Goal: Task Accomplishment & Management: Manage account settings

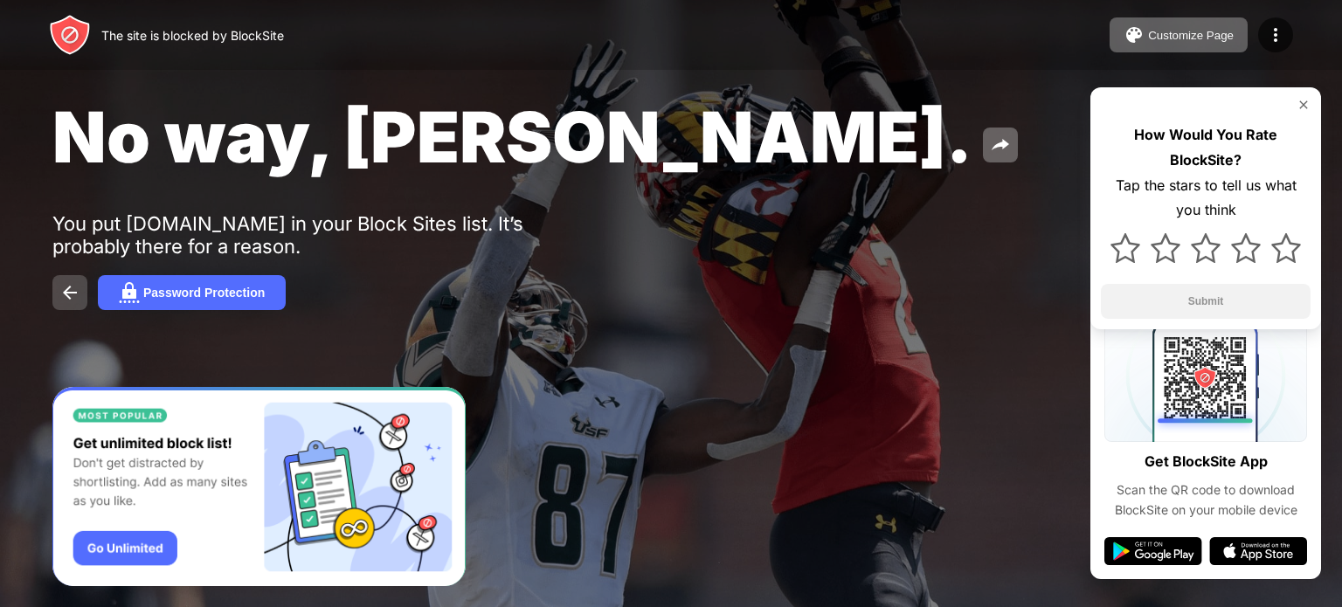
click at [70, 296] on img at bounding box center [69, 292] width 21 height 21
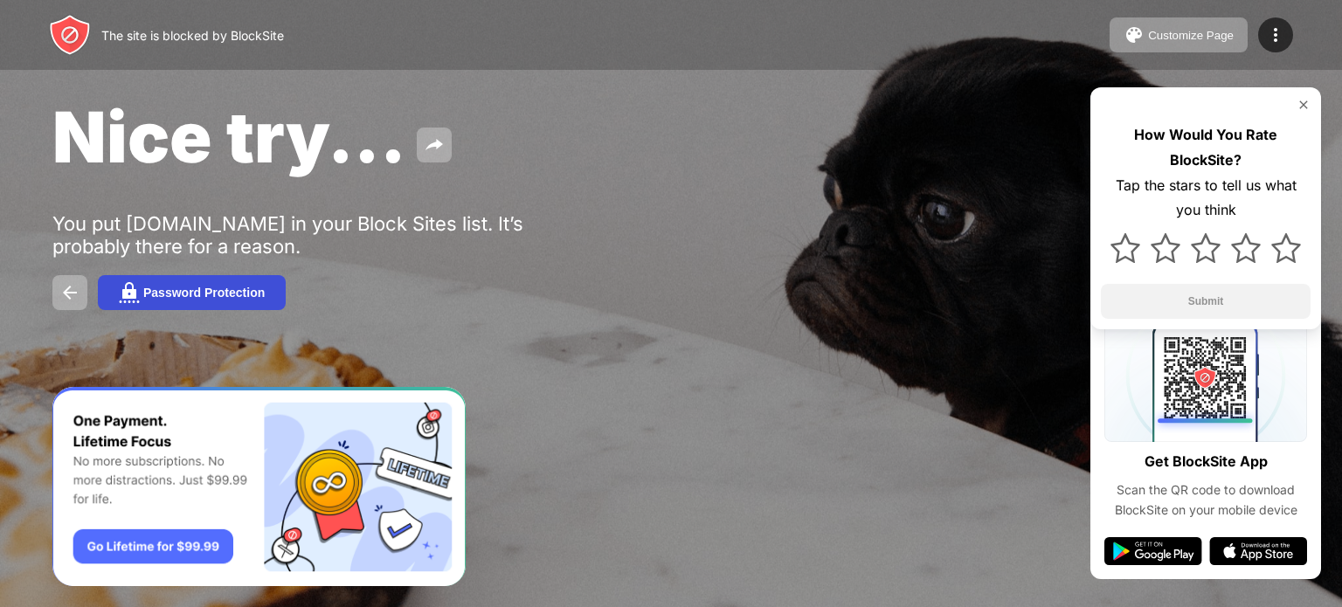
click at [164, 297] on div "Password Protection" at bounding box center [203, 293] width 121 height 14
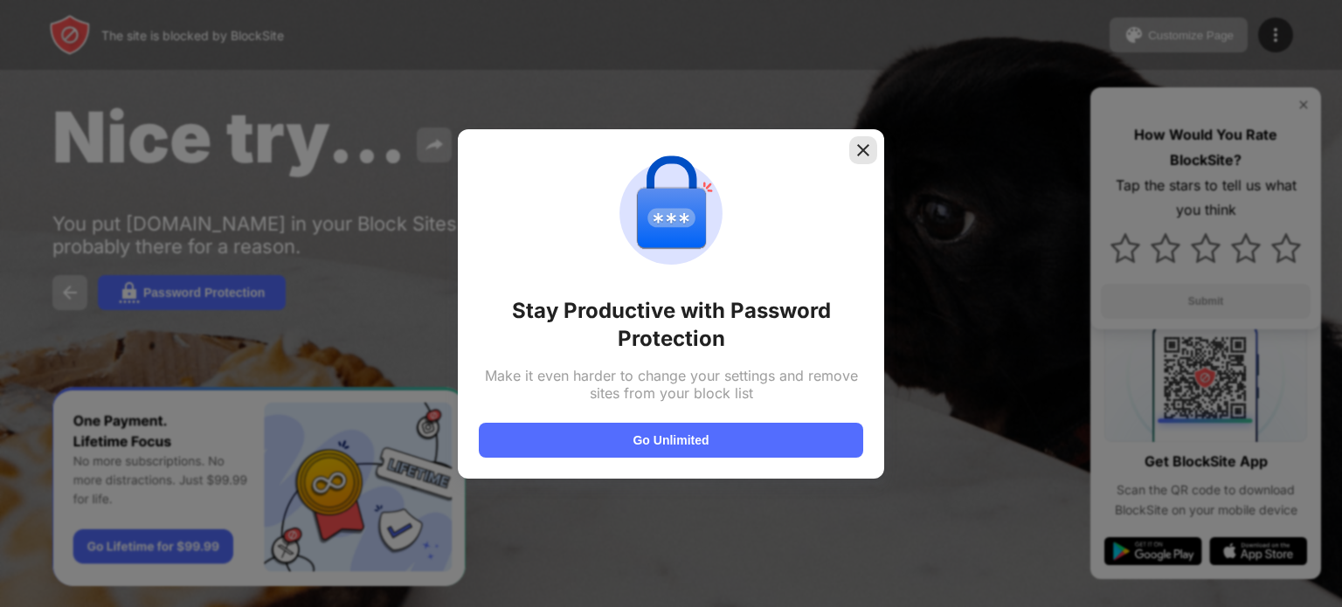
click at [859, 150] on img at bounding box center [863, 150] width 17 height 17
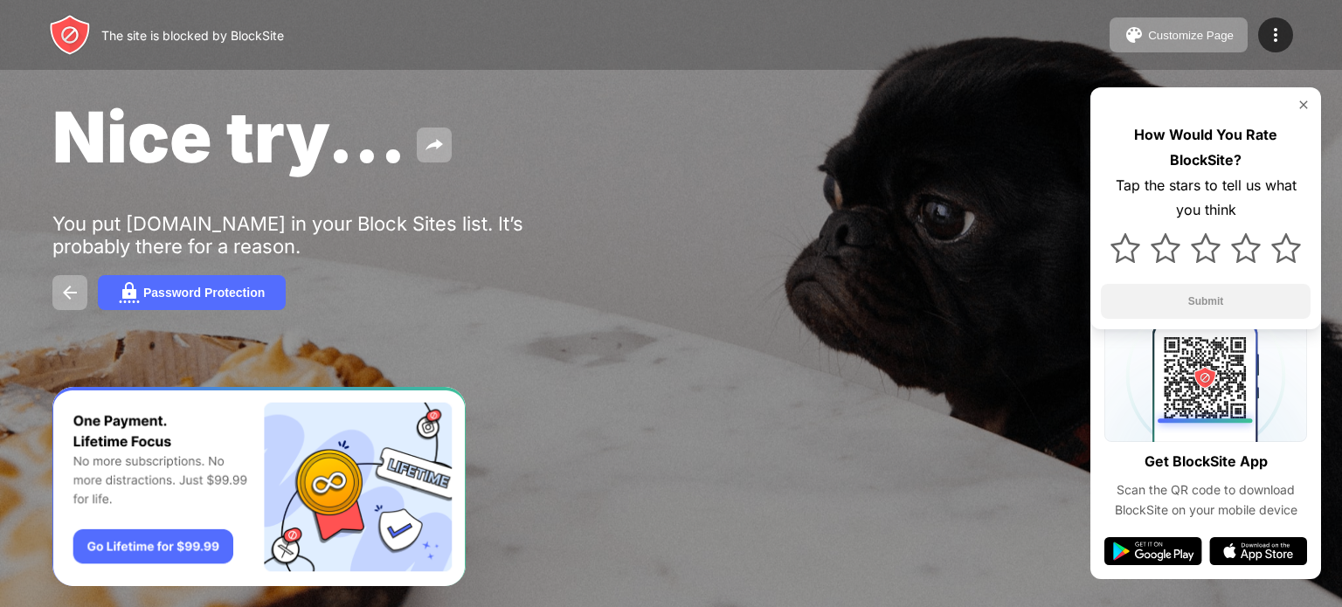
click at [1302, 105] on img at bounding box center [1304, 105] width 14 height 14
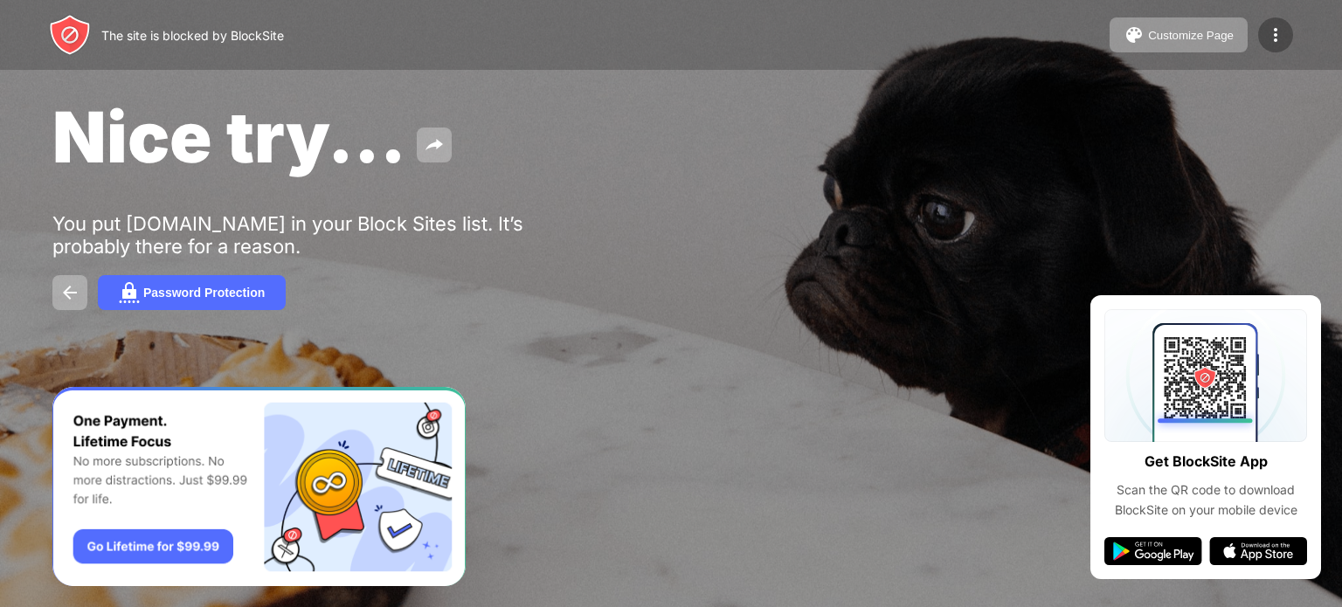
click at [1278, 41] on img at bounding box center [1275, 34] width 21 height 21
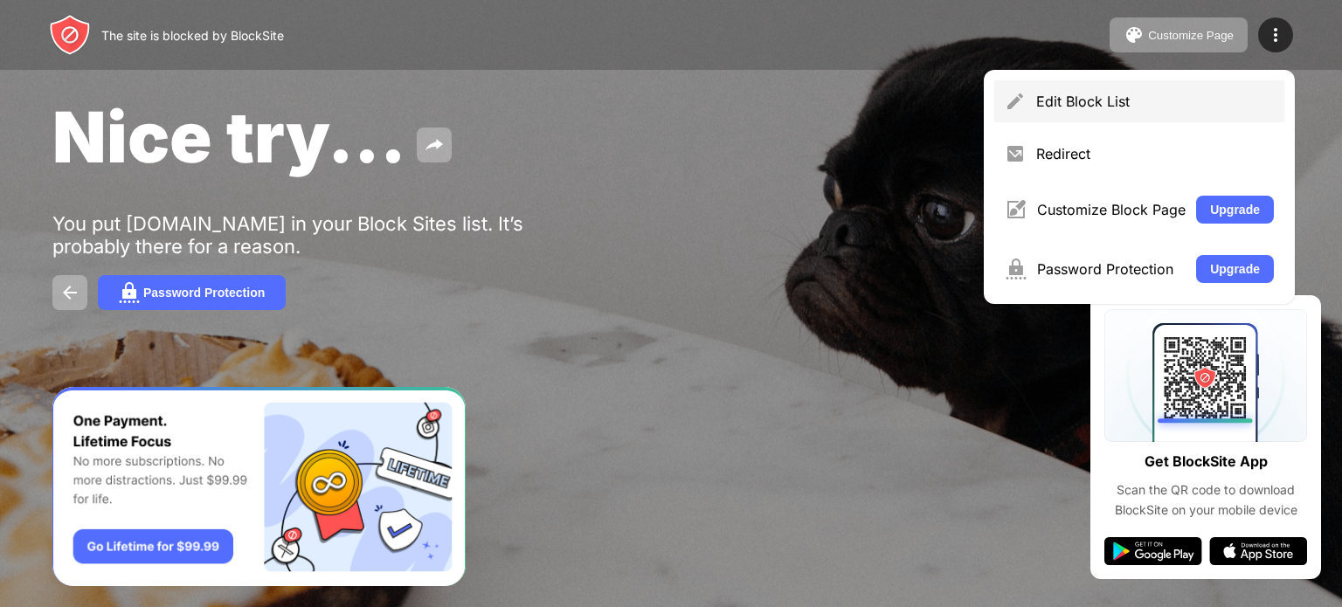
click at [1159, 109] on div "Edit Block List" at bounding box center [1155, 101] width 238 height 17
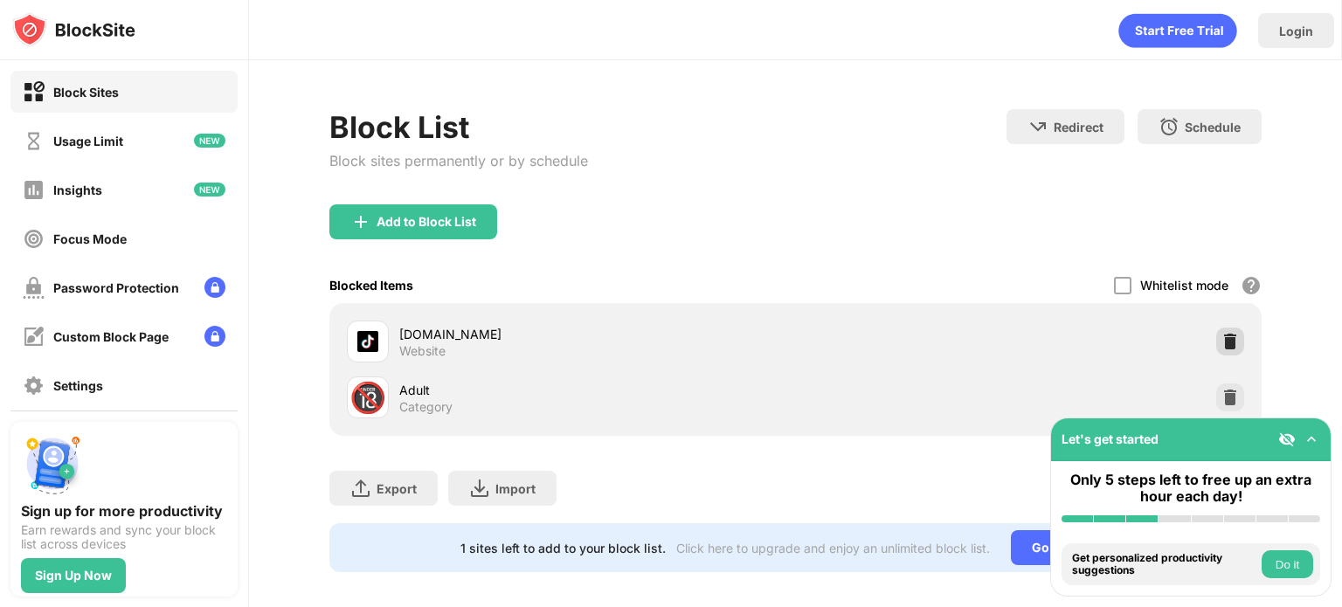
click at [1222, 337] on img at bounding box center [1230, 341] width 17 height 17
